Goal: Find specific page/section: Find specific page/section

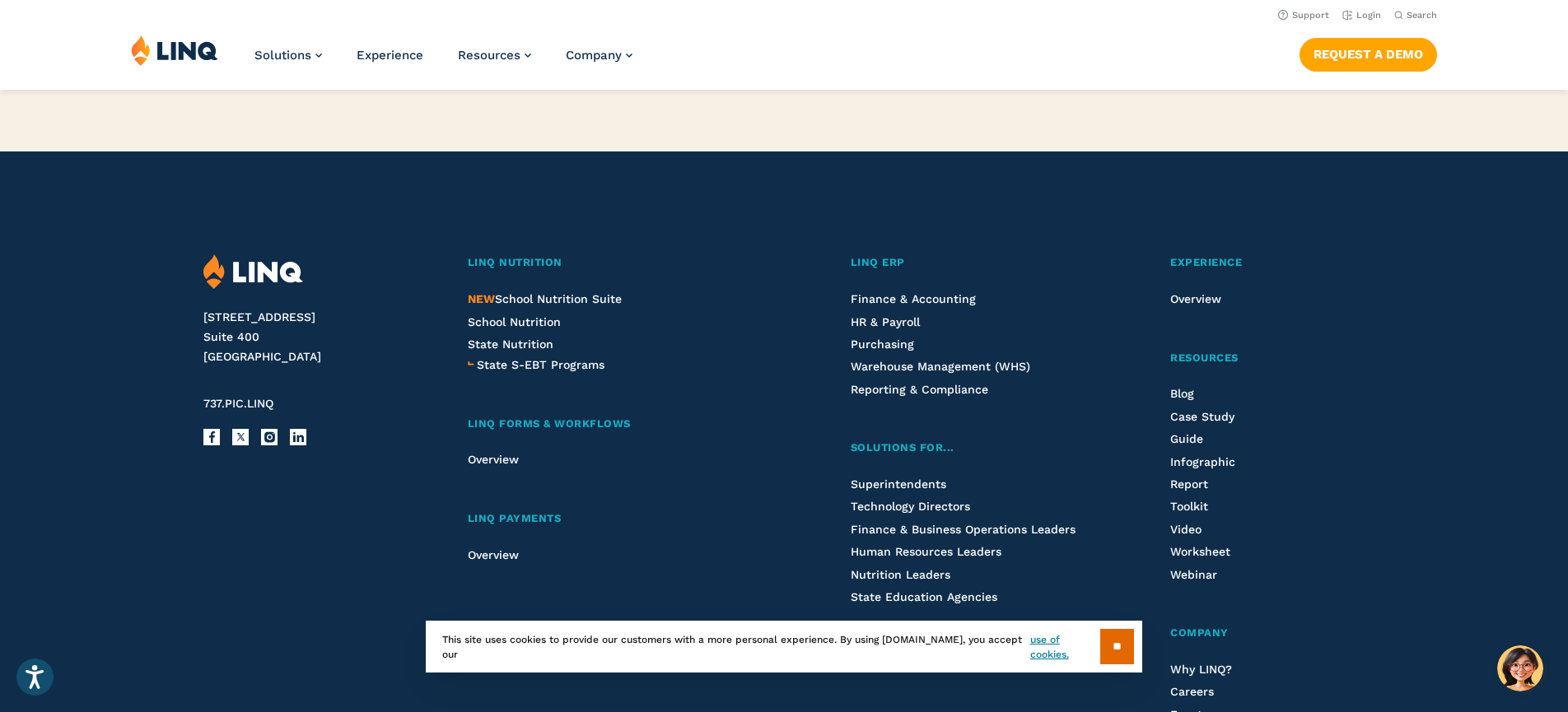
scroll to position [4164, 0]
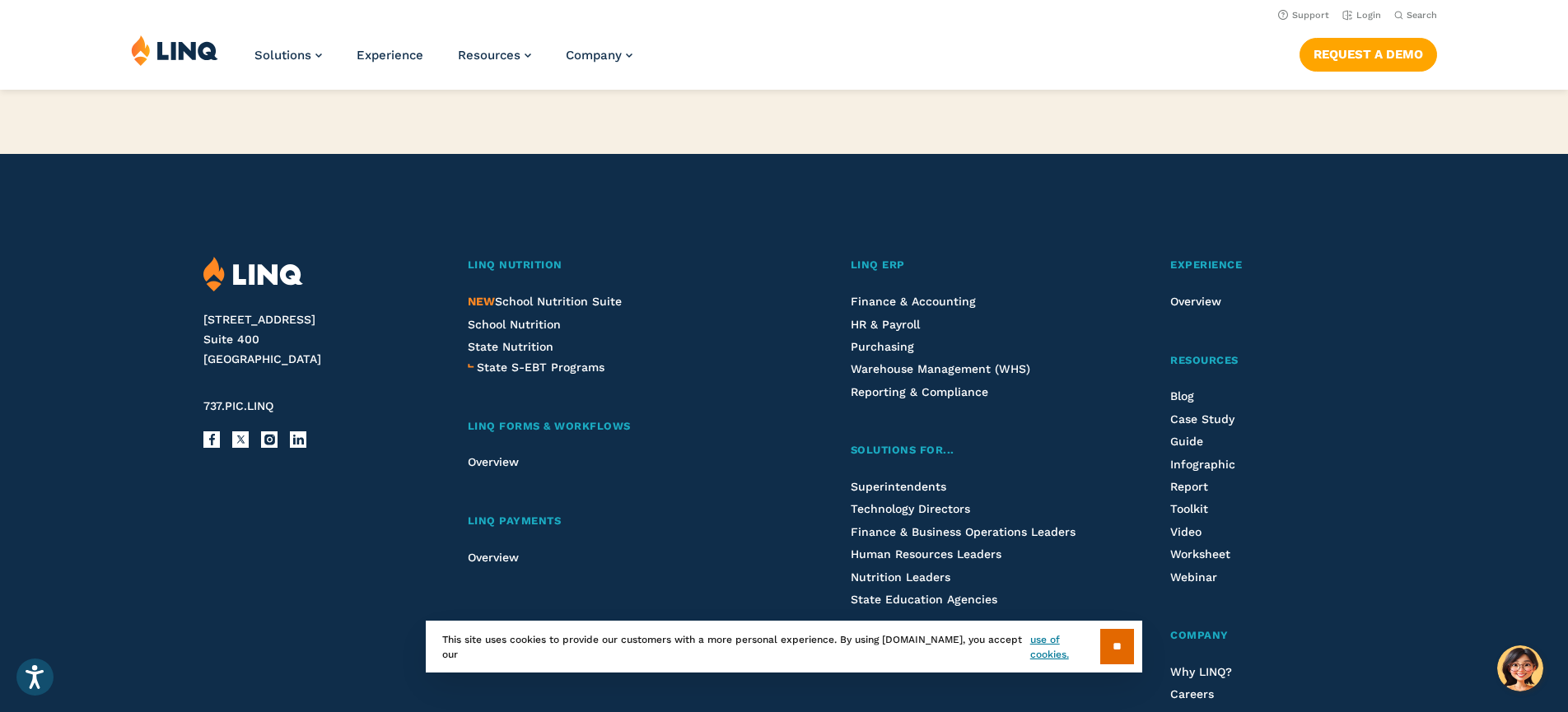
click at [657, 478] on div "LINQ Nutrition NEW School Nutrition Suite School Nutrition State Nutrition Stat…" at bounding box center [616, 557] width 297 height 600
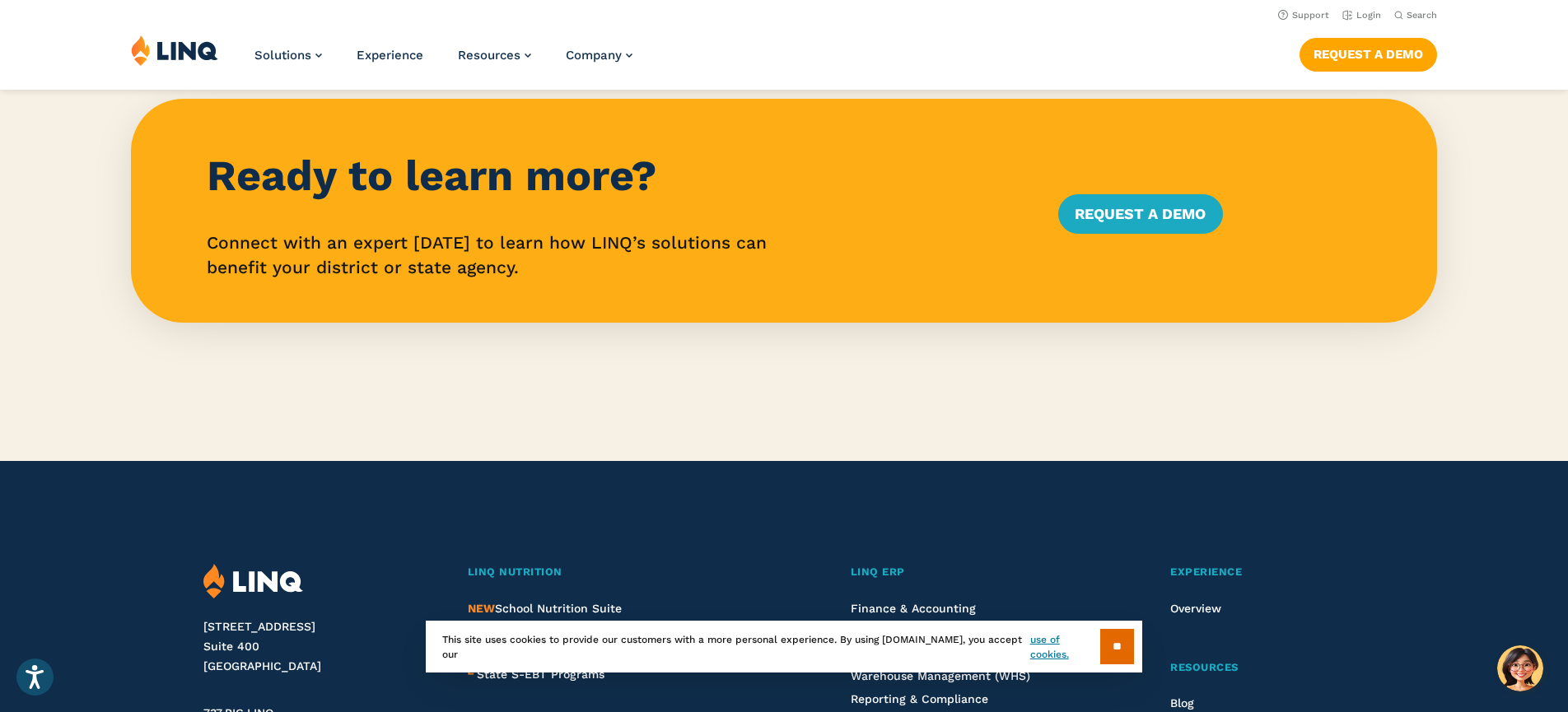
scroll to position [3818, 0]
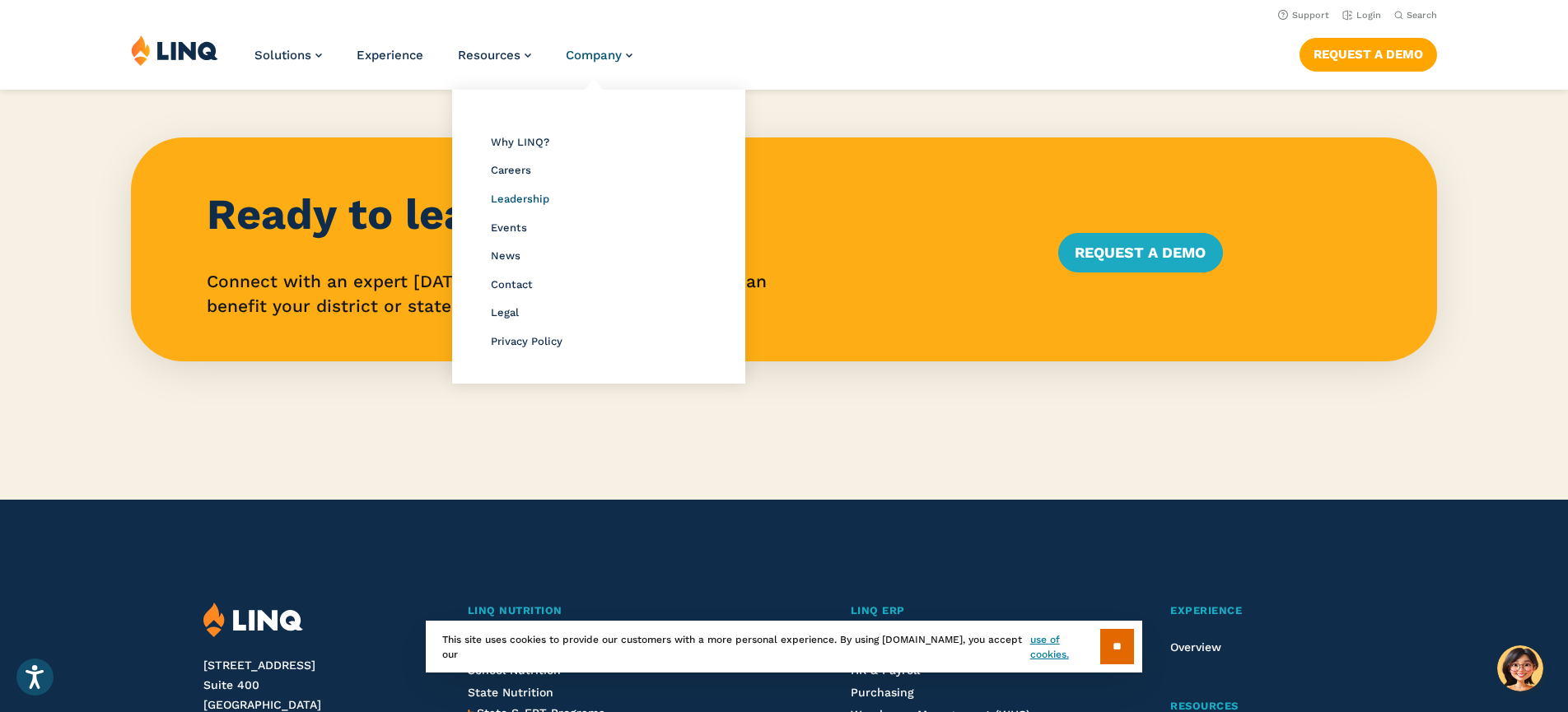
click at [523, 194] on span "Leadership" at bounding box center [520, 198] width 59 height 12
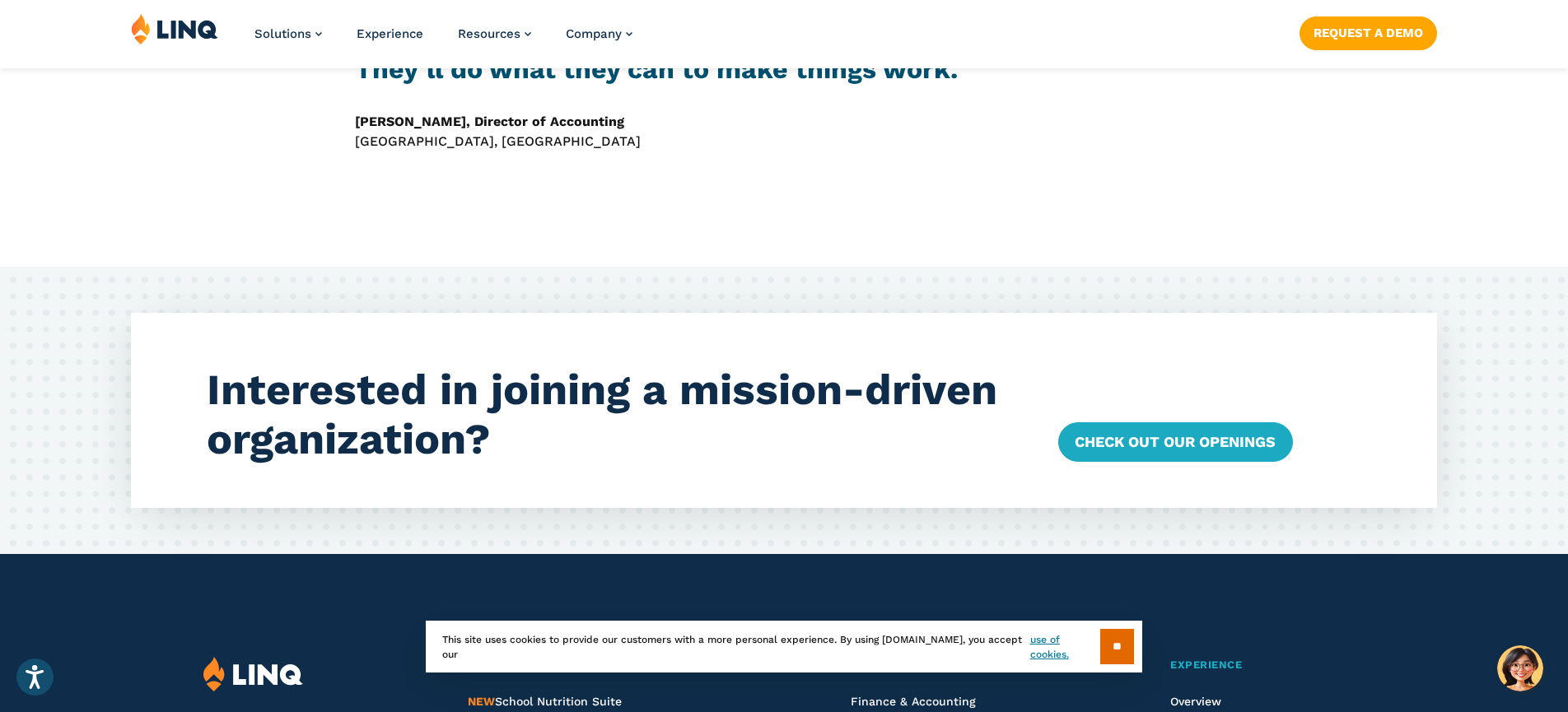
scroll to position [4922, 0]
